Goal: Transaction & Acquisition: Obtain resource

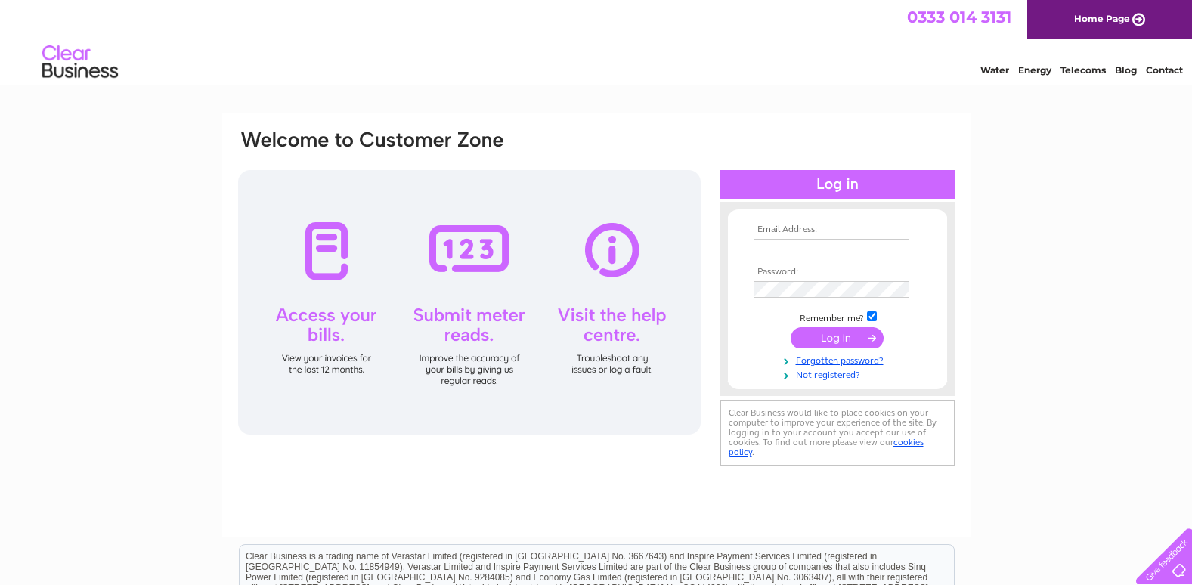
type input "[PERSON_NAME][EMAIL_ADDRESS][DOMAIN_NAME]"
click at [827, 334] on input "submit" at bounding box center [837, 337] width 93 height 21
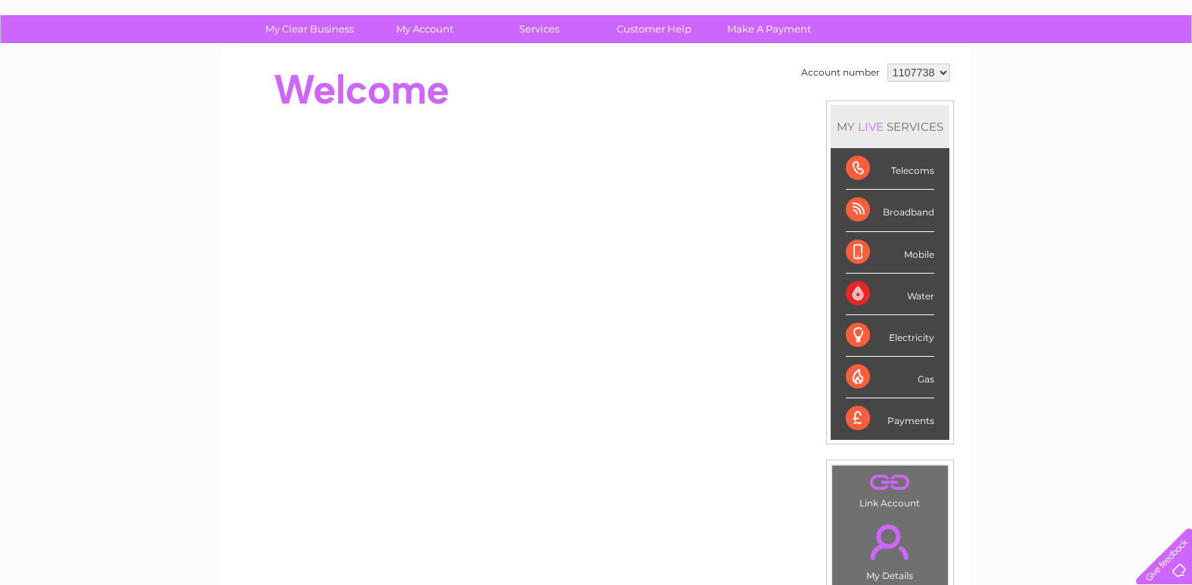
scroll to position [11, 0]
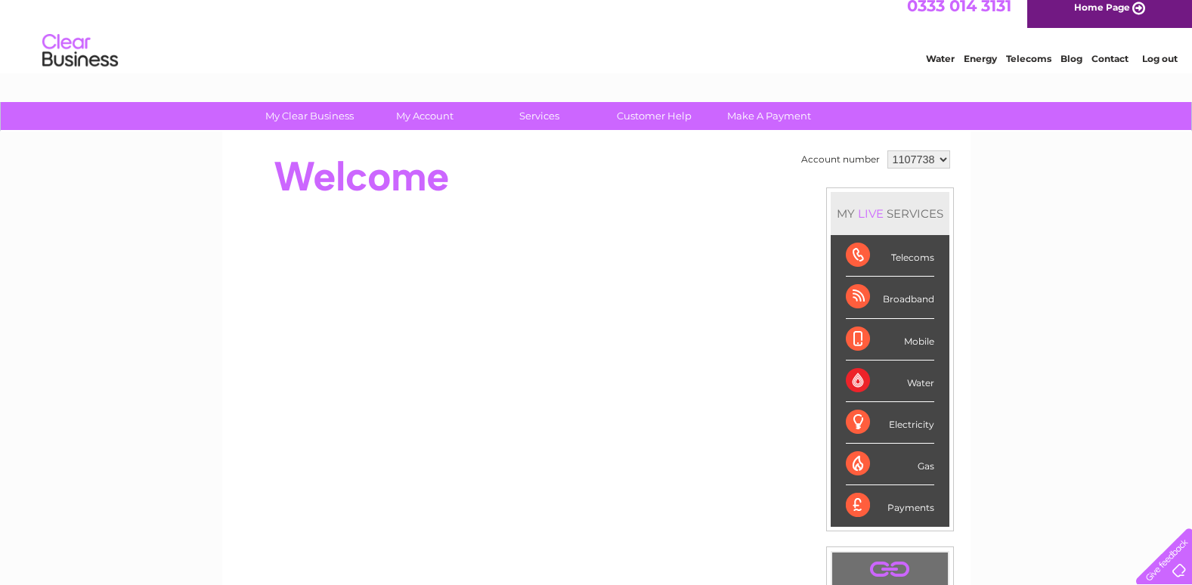
click at [858, 255] on div "Telecoms" at bounding box center [890, 256] width 88 height 42
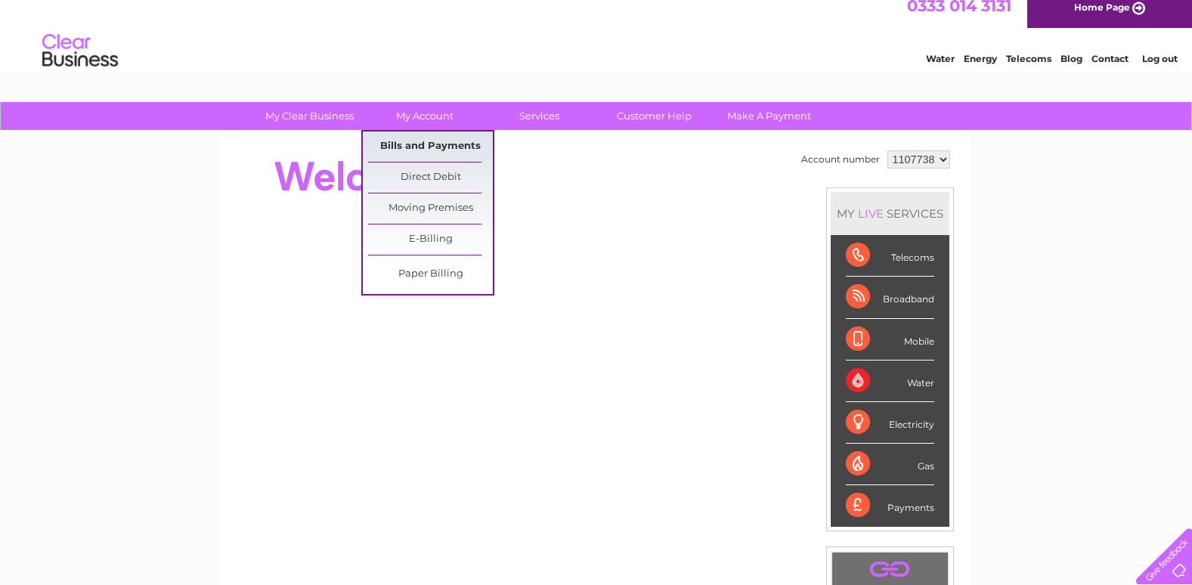
click at [417, 143] on link "Bills and Payments" at bounding box center [430, 147] width 125 height 30
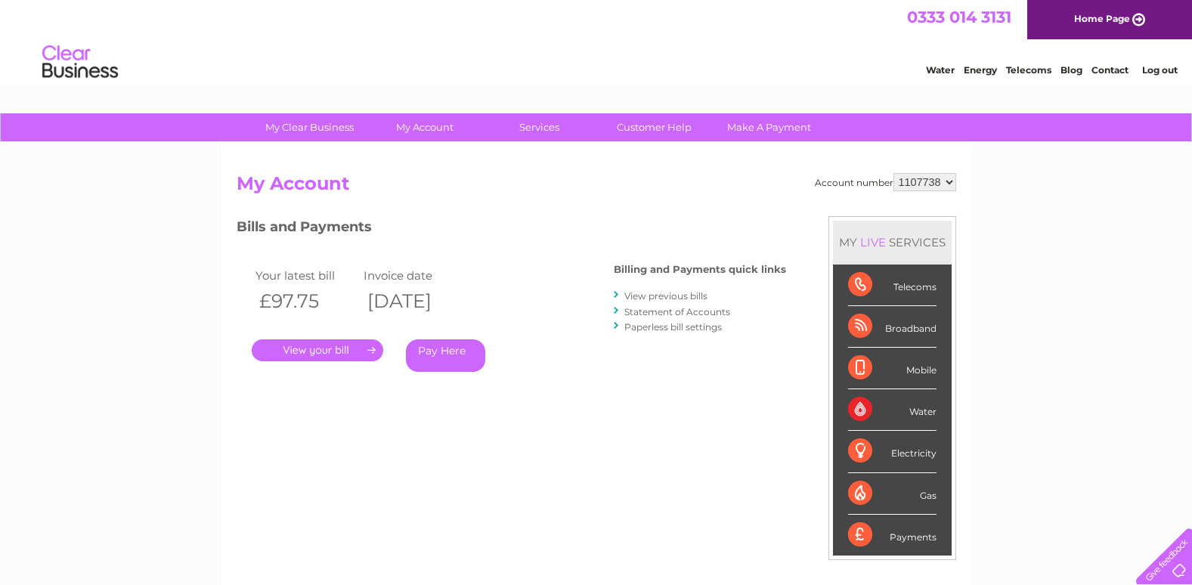
click at [323, 345] on link "." at bounding box center [318, 350] width 132 height 22
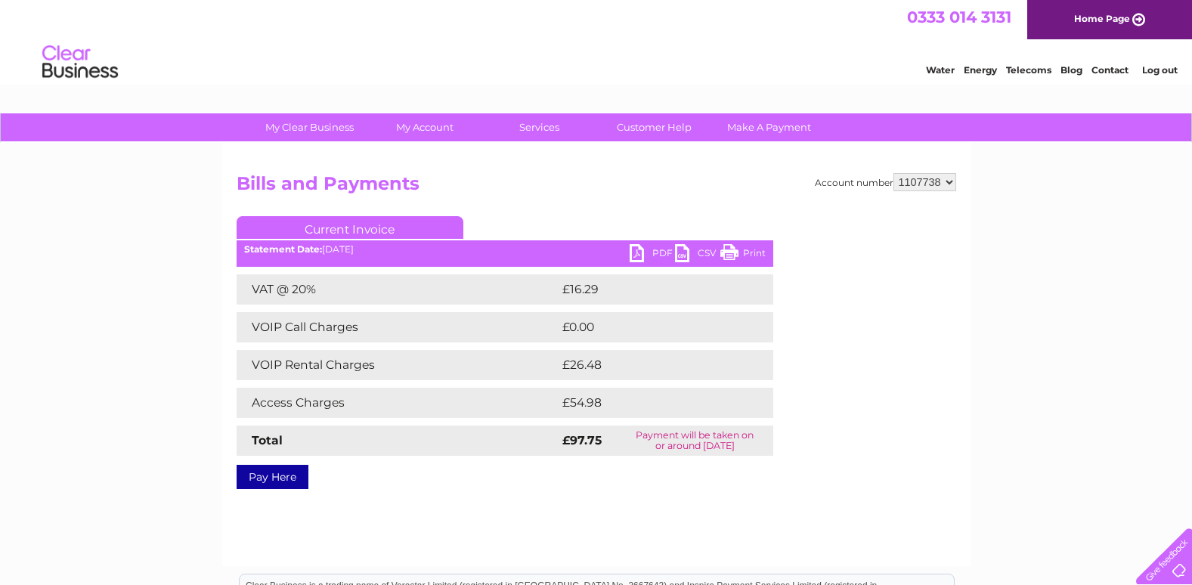
click at [641, 251] on link "PDF" at bounding box center [652, 255] width 45 height 22
